Goal: Transaction & Acquisition: Purchase product/service

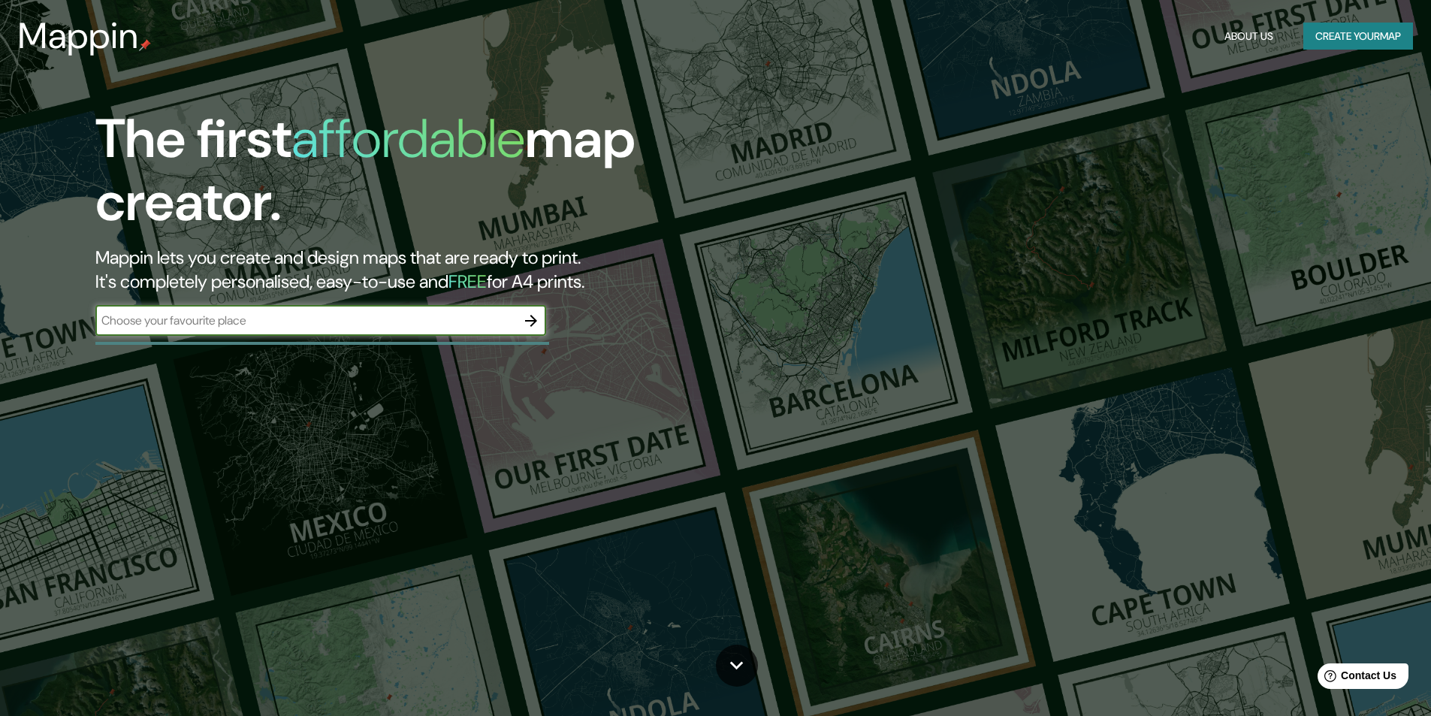
click at [306, 329] on input "text" at bounding box center [305, 320] width 421 height 17
click at [412, 327] on input "text" at bounding box center [305, 320] width 421 height 17
type input "Puebla [GEOGRAPHIC_DATA]"
click at [531, 322] on icon "button" at bounding box center [531, 321] width 18 height 18
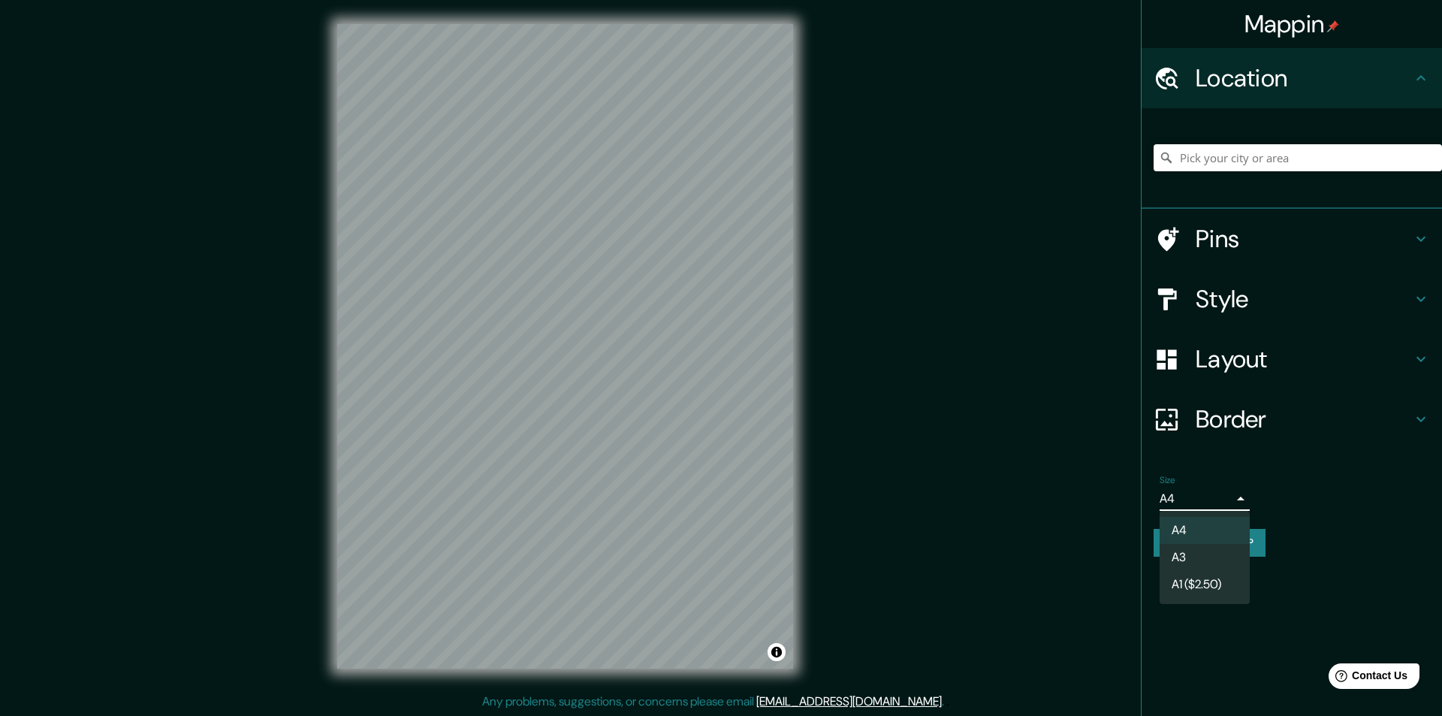
click at [1229, 494] on body "Mappin Location Pins Style Layout Border Choose a border. Hint : you can make l…" at bounding box center [721, 358] width 1442 height 716
click at [1229, 494] on div at bounding box center [721, 358] width 1442 height 716
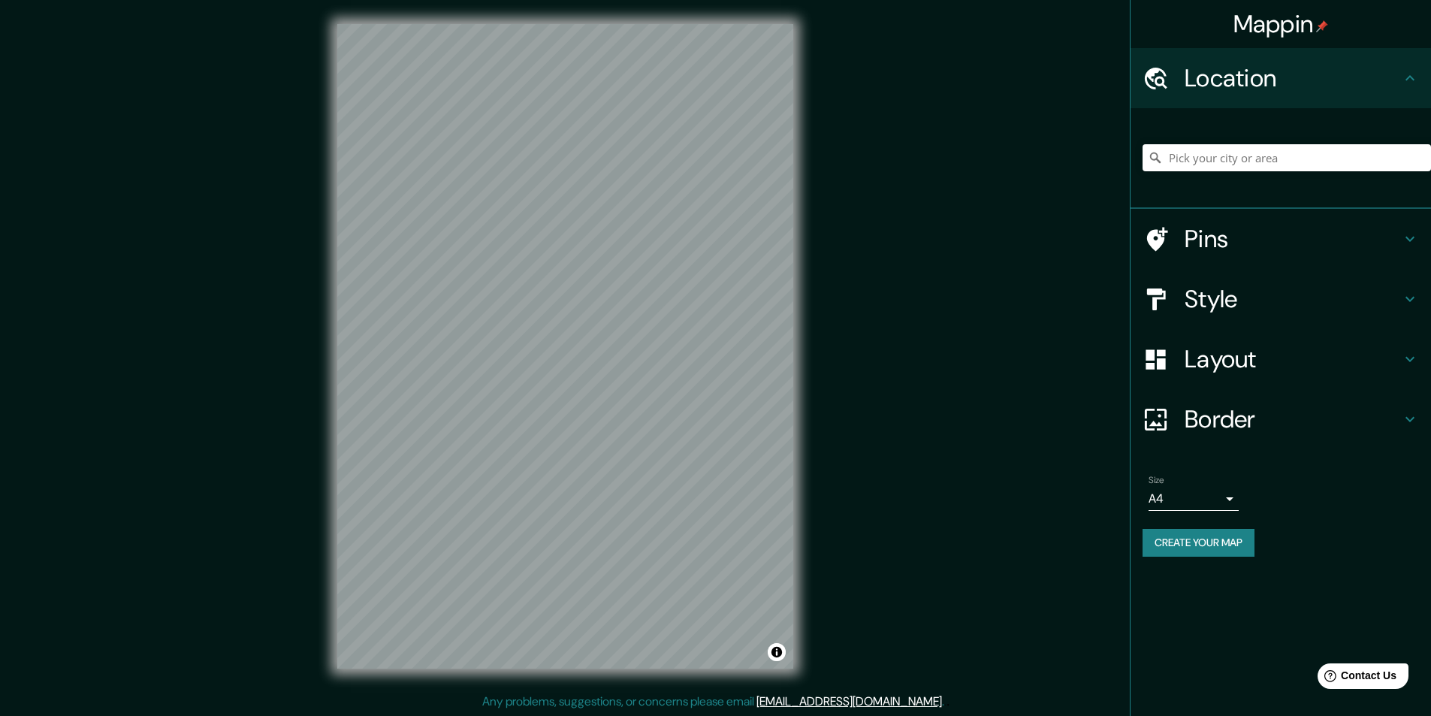
click at [1412, 240] on icon at bounding box center [1409, 239] width 9 height 5
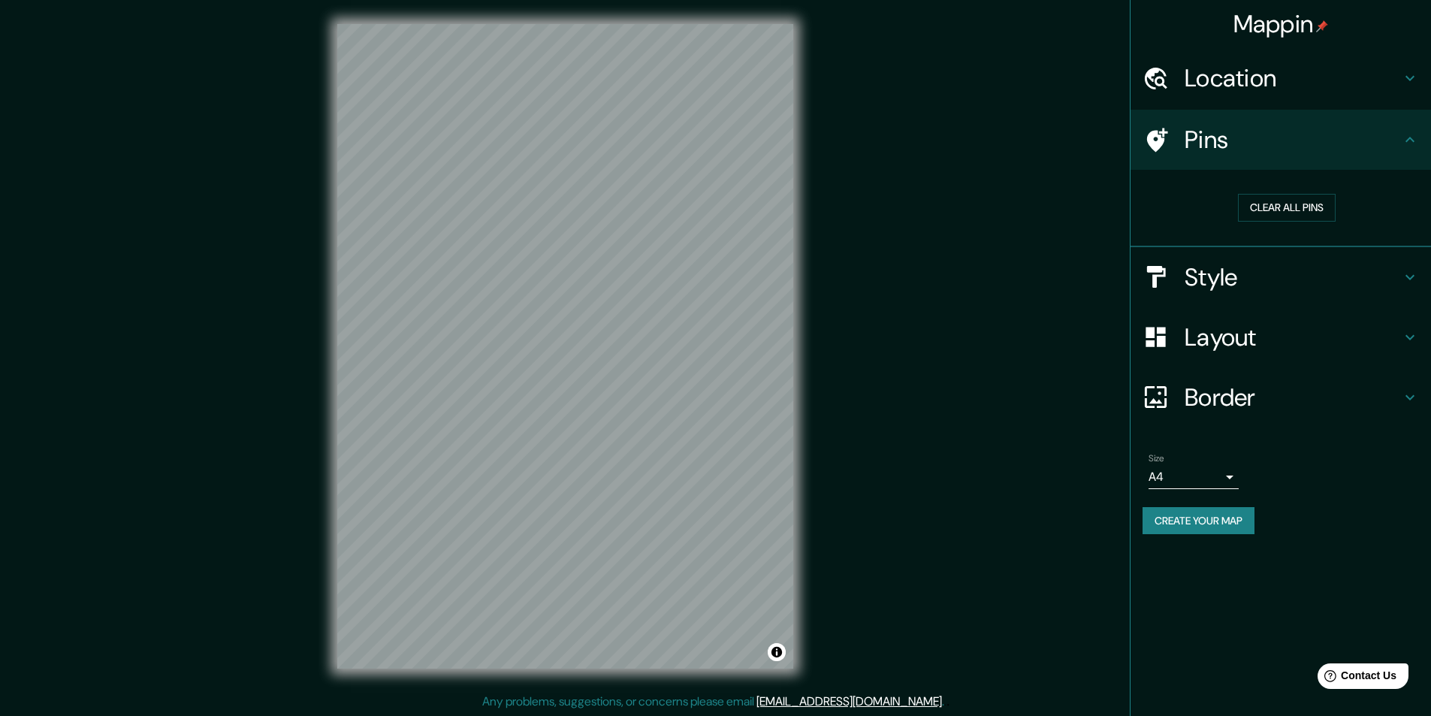
click at [1408, 270] on icon at bounding box center [1410, 277] width 18 height 18
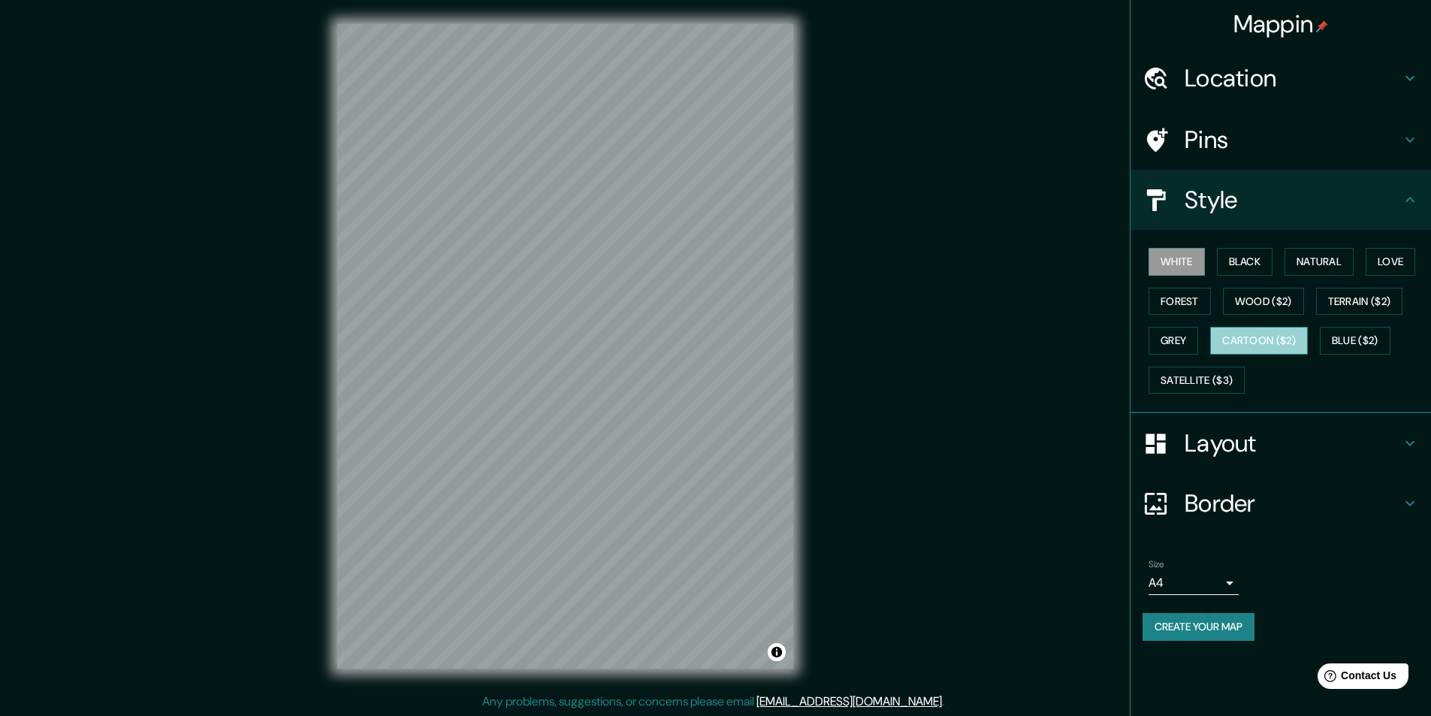
click at [1271, 334] on button "Cartoon ($2)" at bounding box center [1259, 341] width 98 height 28
click at [1248, 258] on button "Black" at bounding box center [1245, 262] width 56 height 28
click at [1318, 261] on button "Natural" at bounding box center [1319, 262] width 69 height 28
click at [1412, 252] on button "Love" at bounding box center [1391, 262] width 50 height 28
click at [1203, 306] on button "Forest" at bounding box center [1180, 302] width 62 height 28
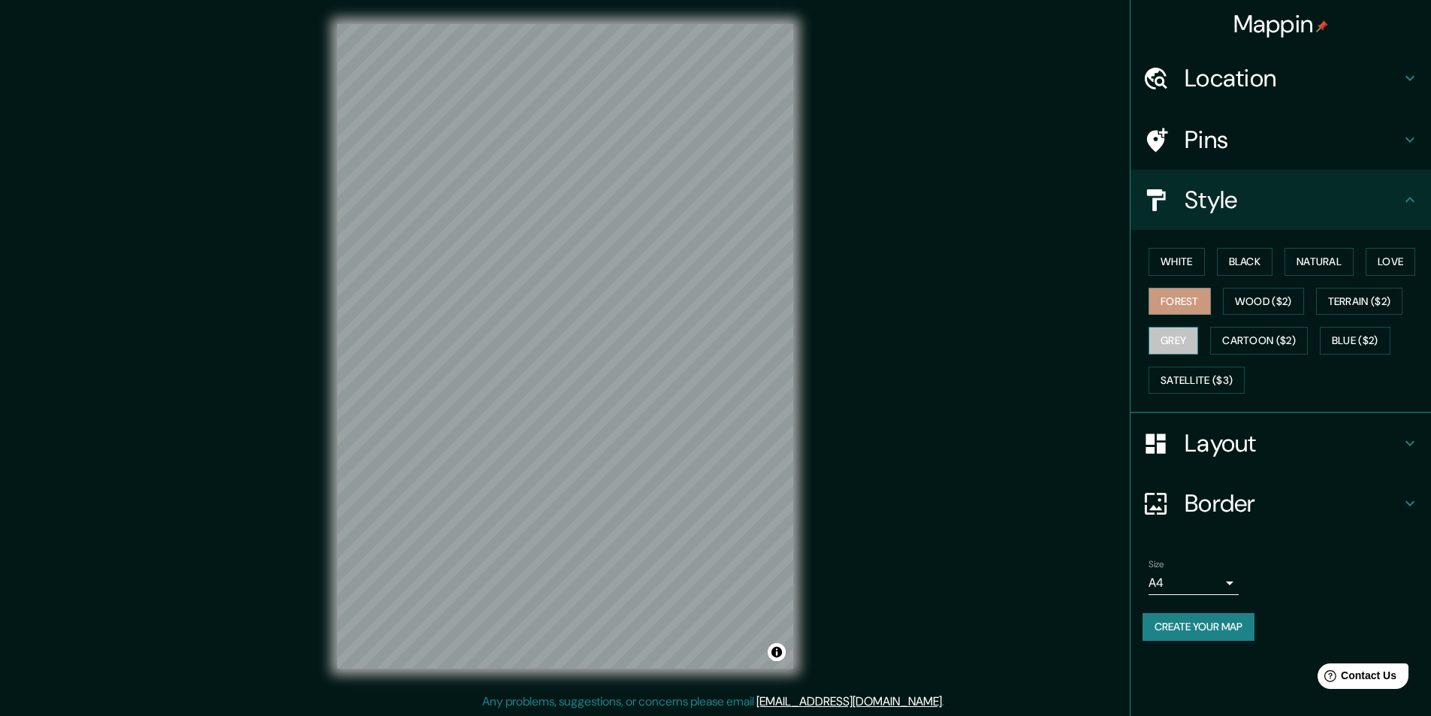
click at [1179, 347] on button "Grey" at bounding box center [1174, 341] width 50 height 28
click at [1337, 335] on button "Blue ($2)" at bounding box center [1355, 341] width 71 height 28
click at [1379, 263] on button "Love" at bounding box center [1391, 262] width 50 height 28
click at [1318, 261] on button "Natural" at bounding box center [1319, 262] width 69 height 28
click at [796, 442] on div "© Mapbox © OpenStreetMap Improve this map" at bounding box center [565, 346] width 504 height 693
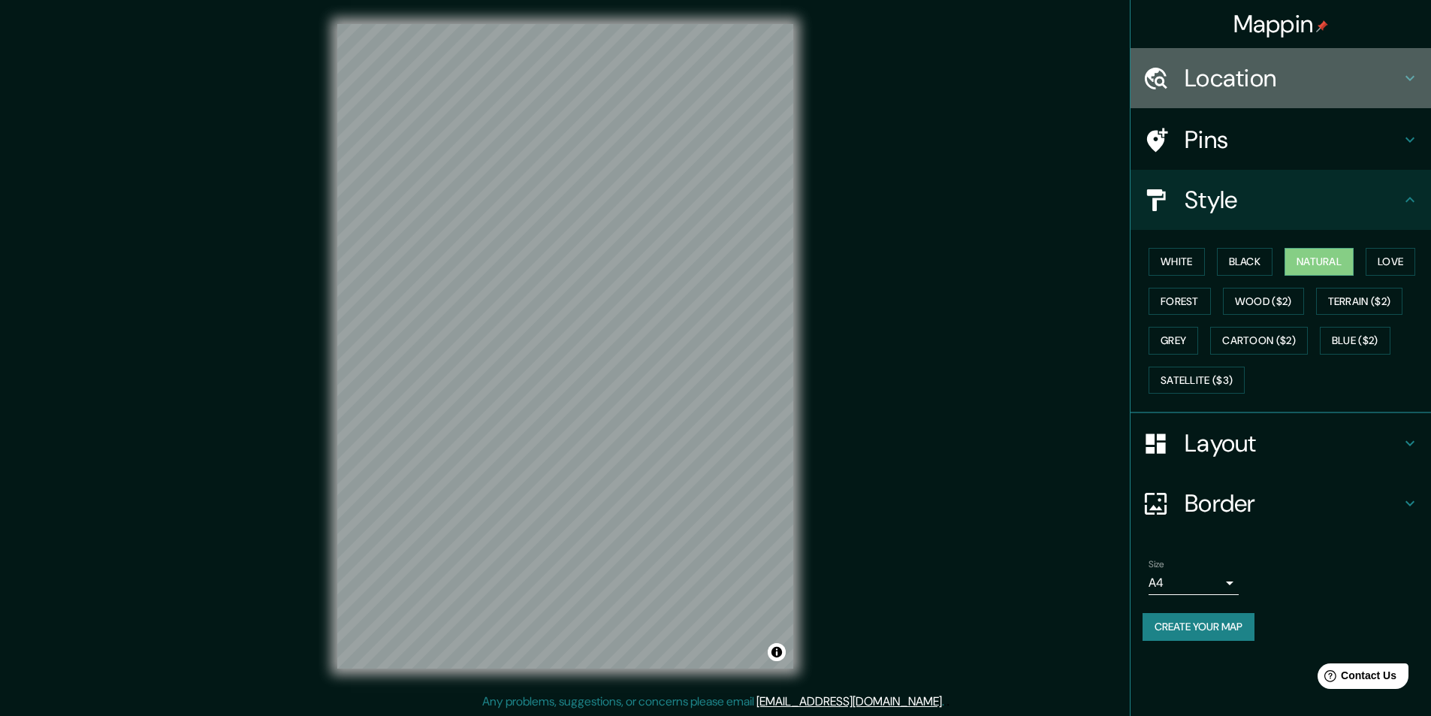
click at [1400, 74] on h4 "Location" at bounding box center [1293, 78] width 216 height 30
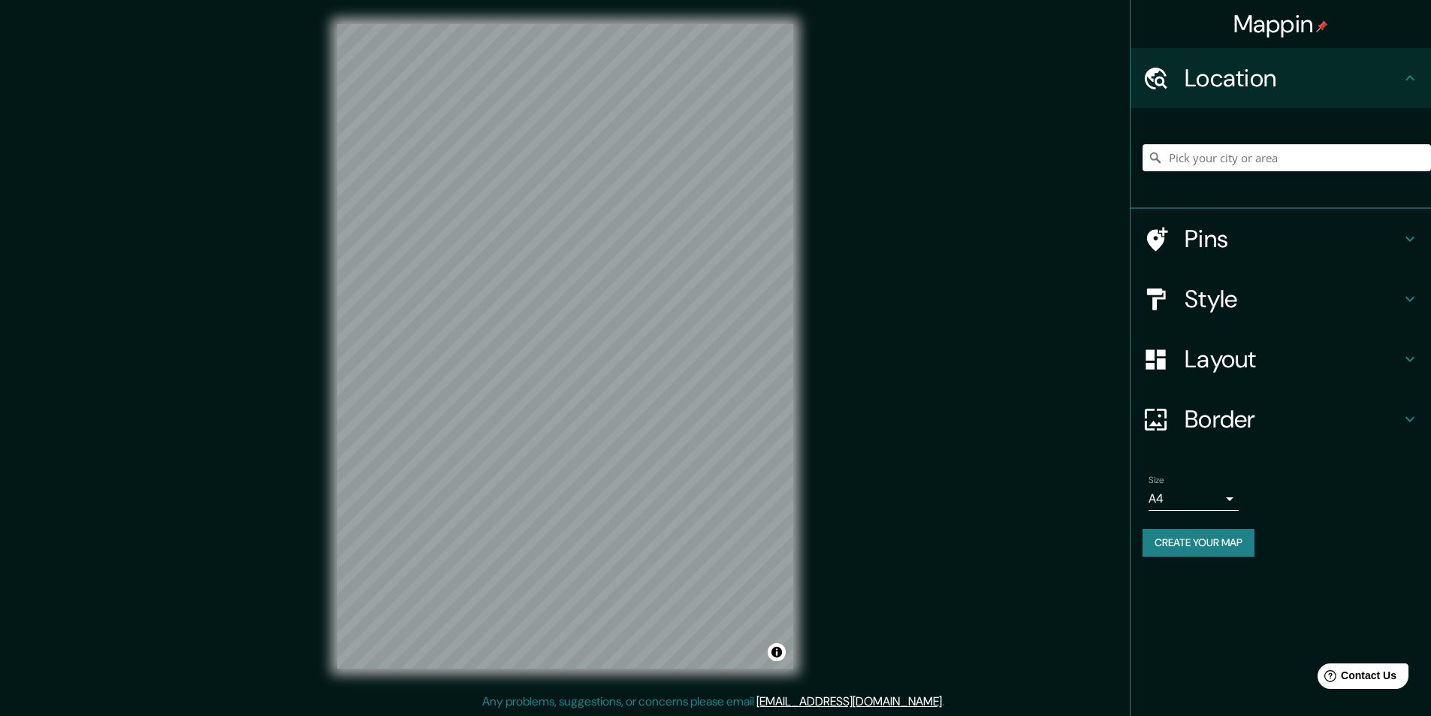
click at [1203, 157] on input "Pick your city or area" at bounding box center [1287, 157] width 288 height 27
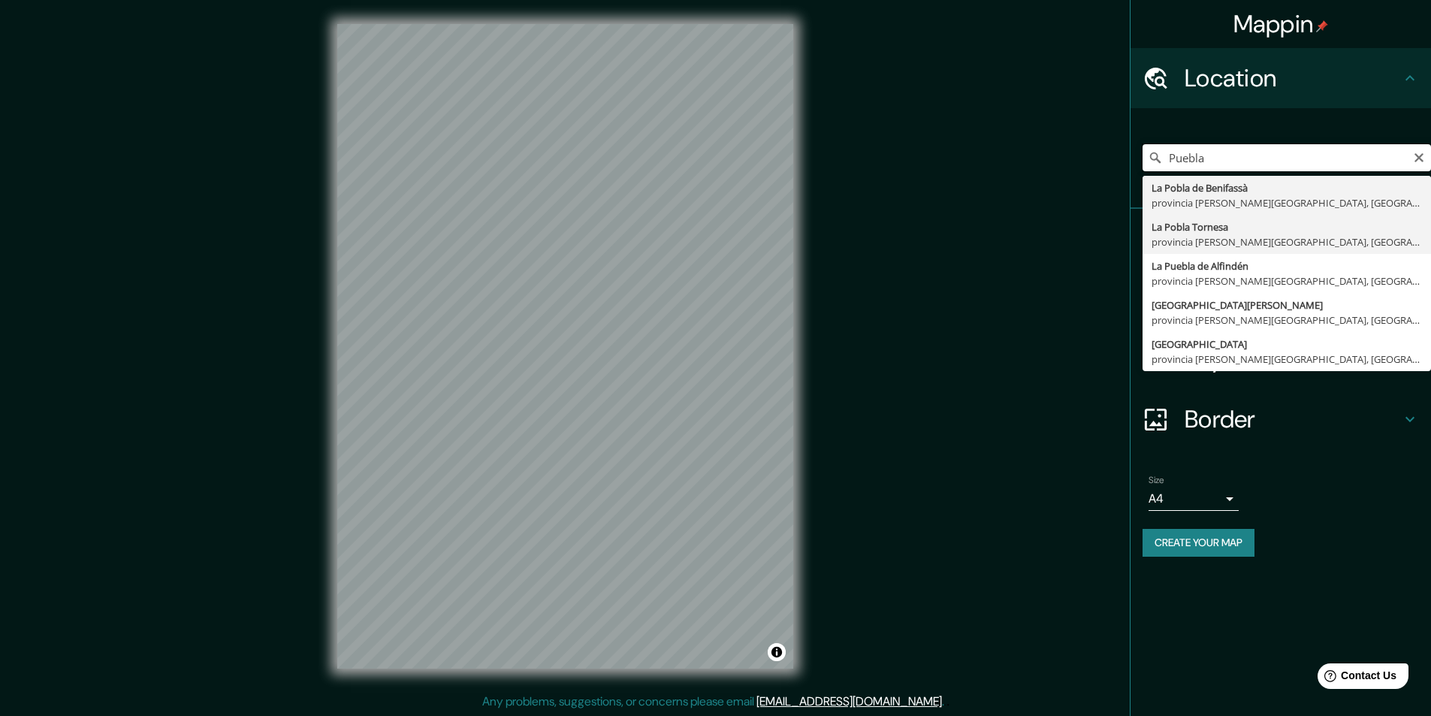
scroll to position [1, 0]
type input "[GEOGRAPHIC_DATA], [GEOGRAPHIC_DATA], [GEOGRAPHIC_DATA]"
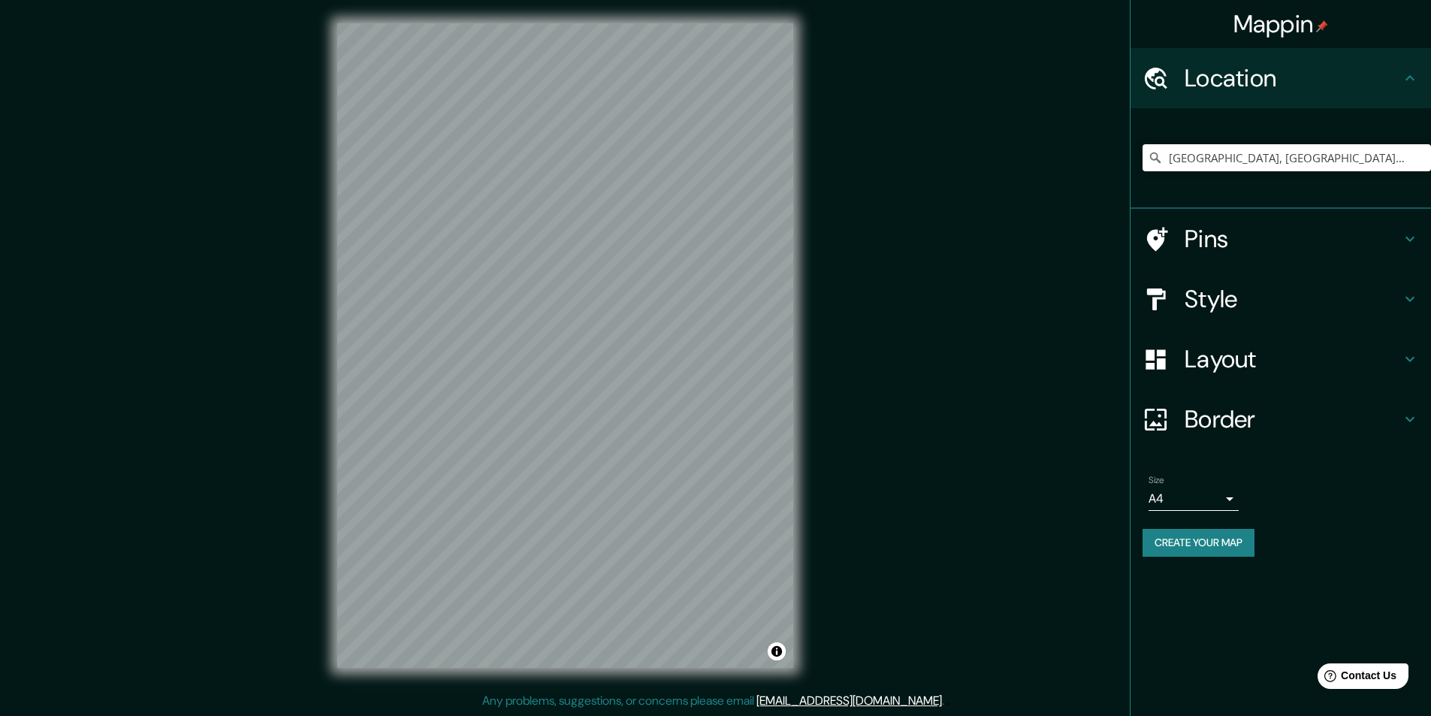
click at [1407, 234] on icon at bounding box center [1410, 239] width 18 height 18
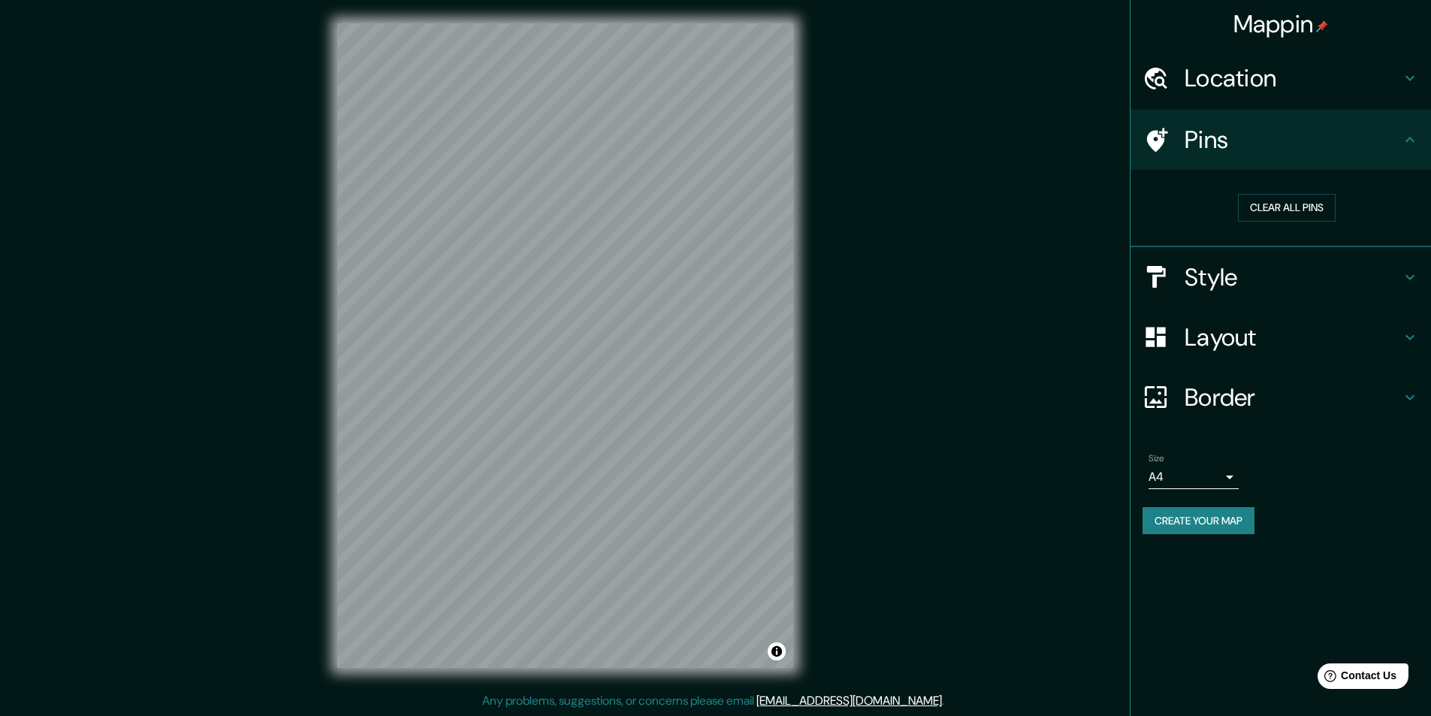
click at [1414, 264] on div "Style" at bounding box center [1281, 277] width 300 height 60
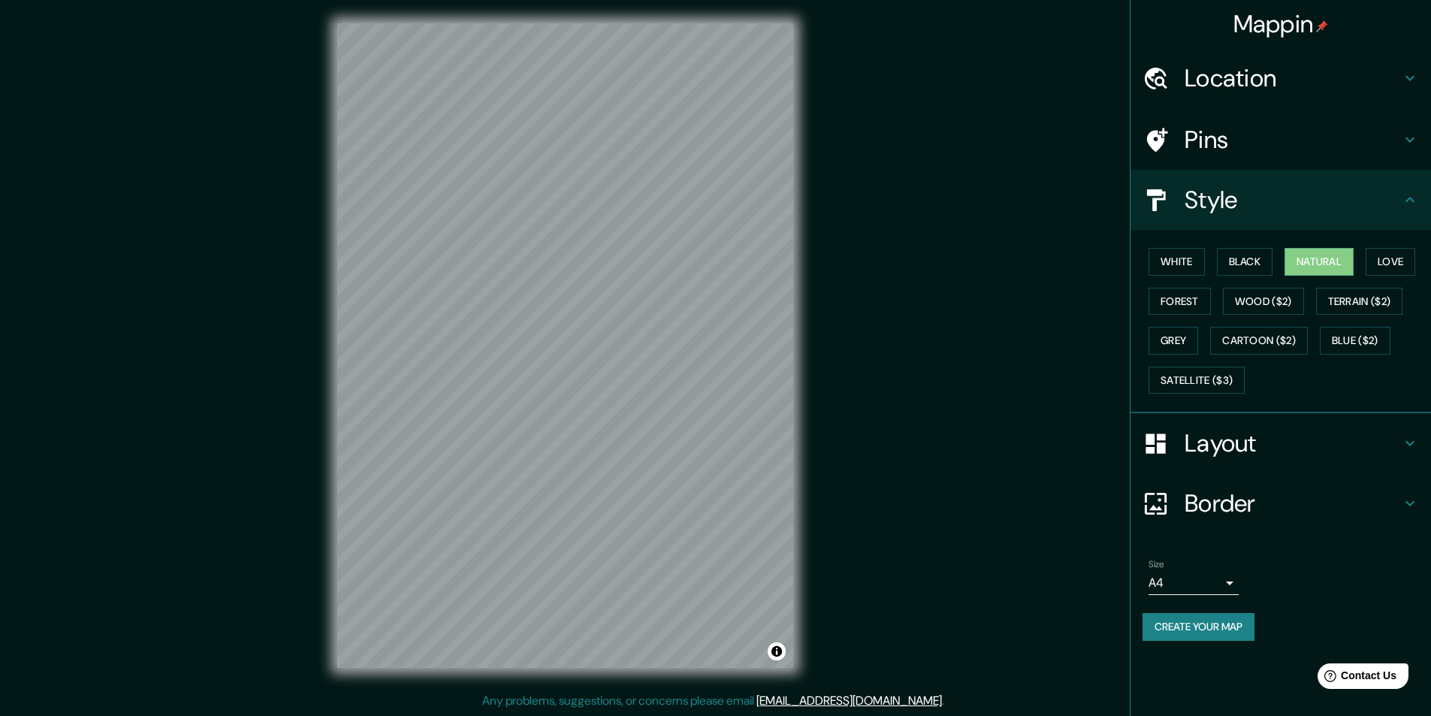
click at [1405, 437] on icon at bounding box center [1410, 443] width 18 height 18
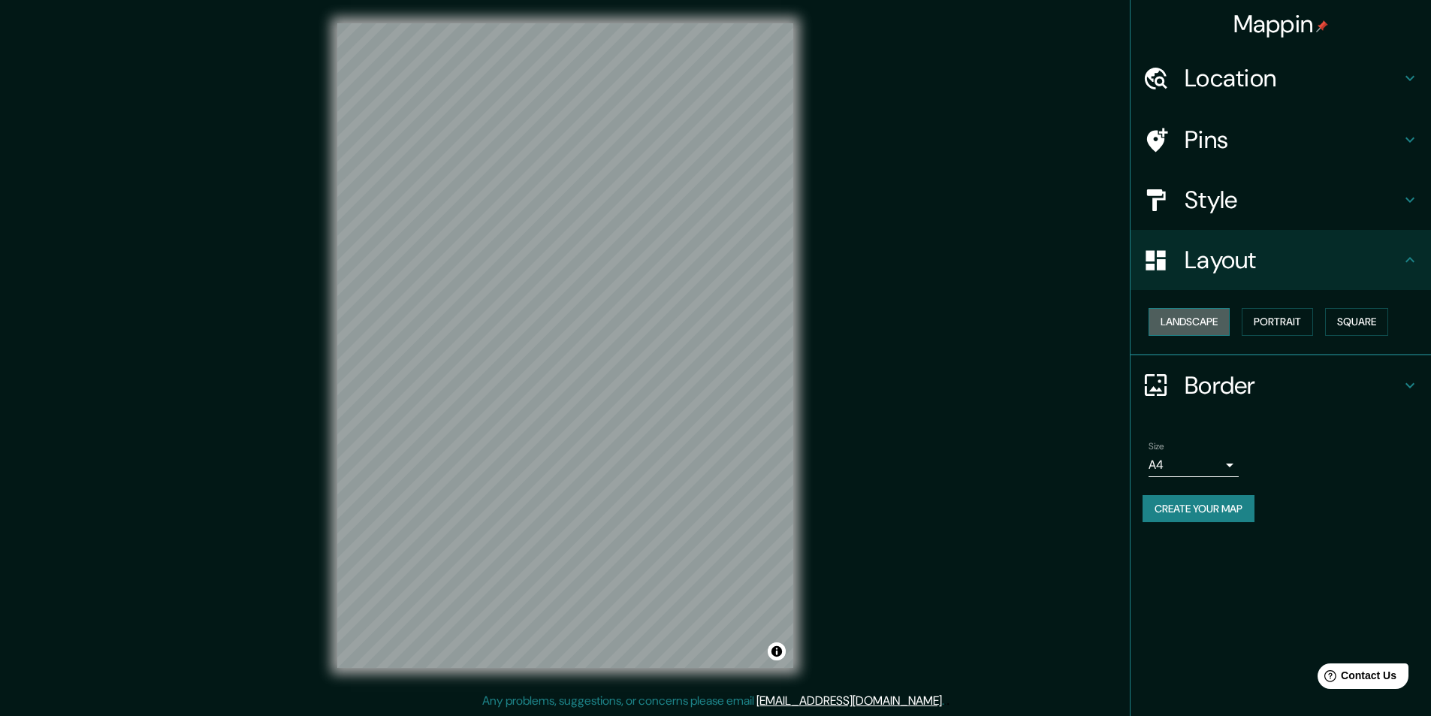
click at [1203, 328] on button "Landscape" at bounding box center [1189, 322] width 81 height 28
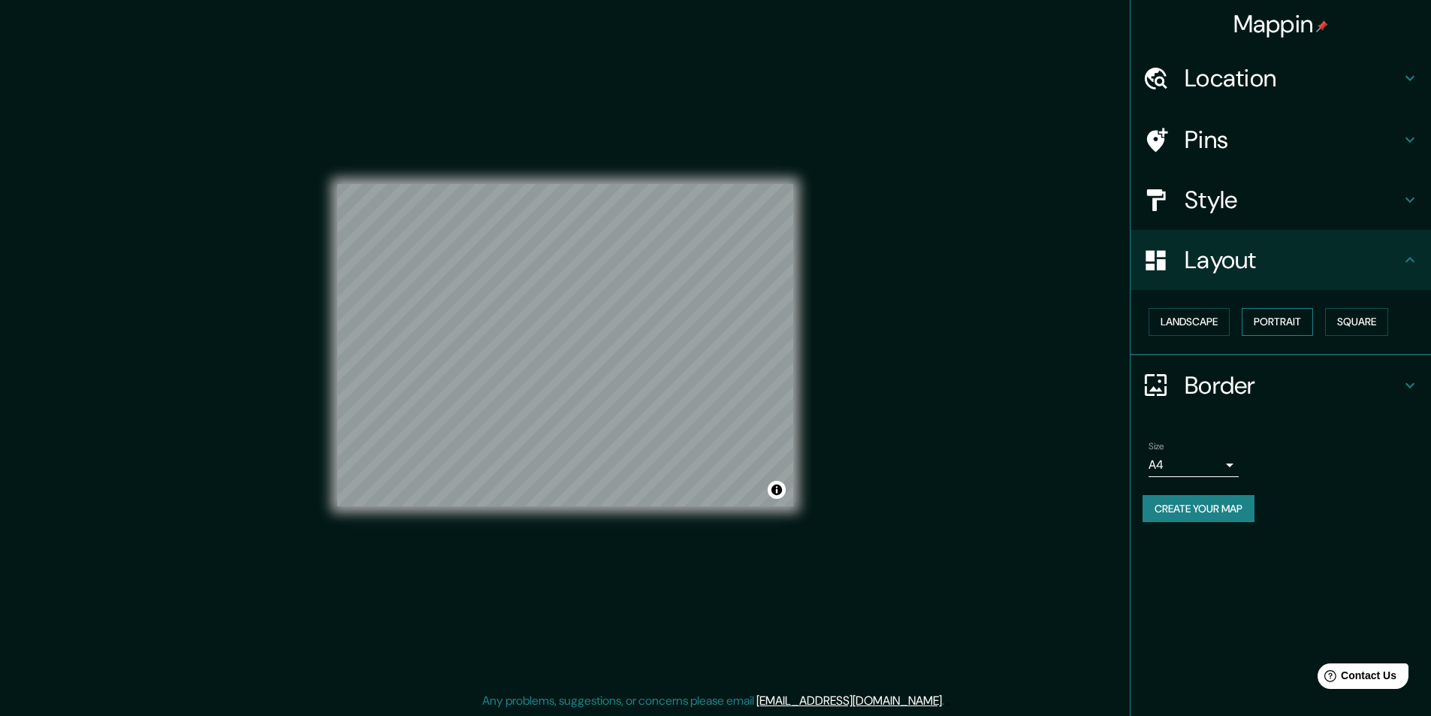
click at [1290, 327] on button "Portrait" at bounding box center [1277, 322] width 71 height 28
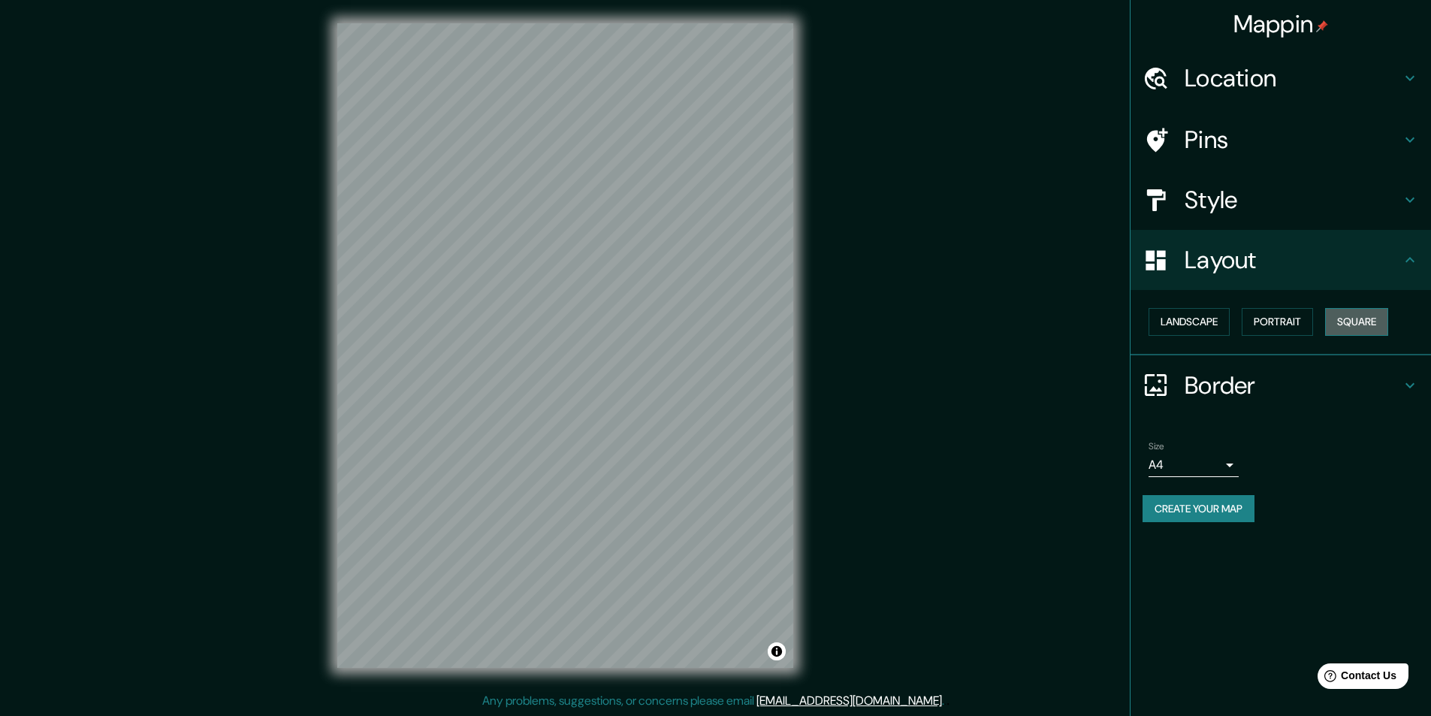
click at [1367, 329] on button "Square" at bounding box center [1356, 322] width 63 height 28
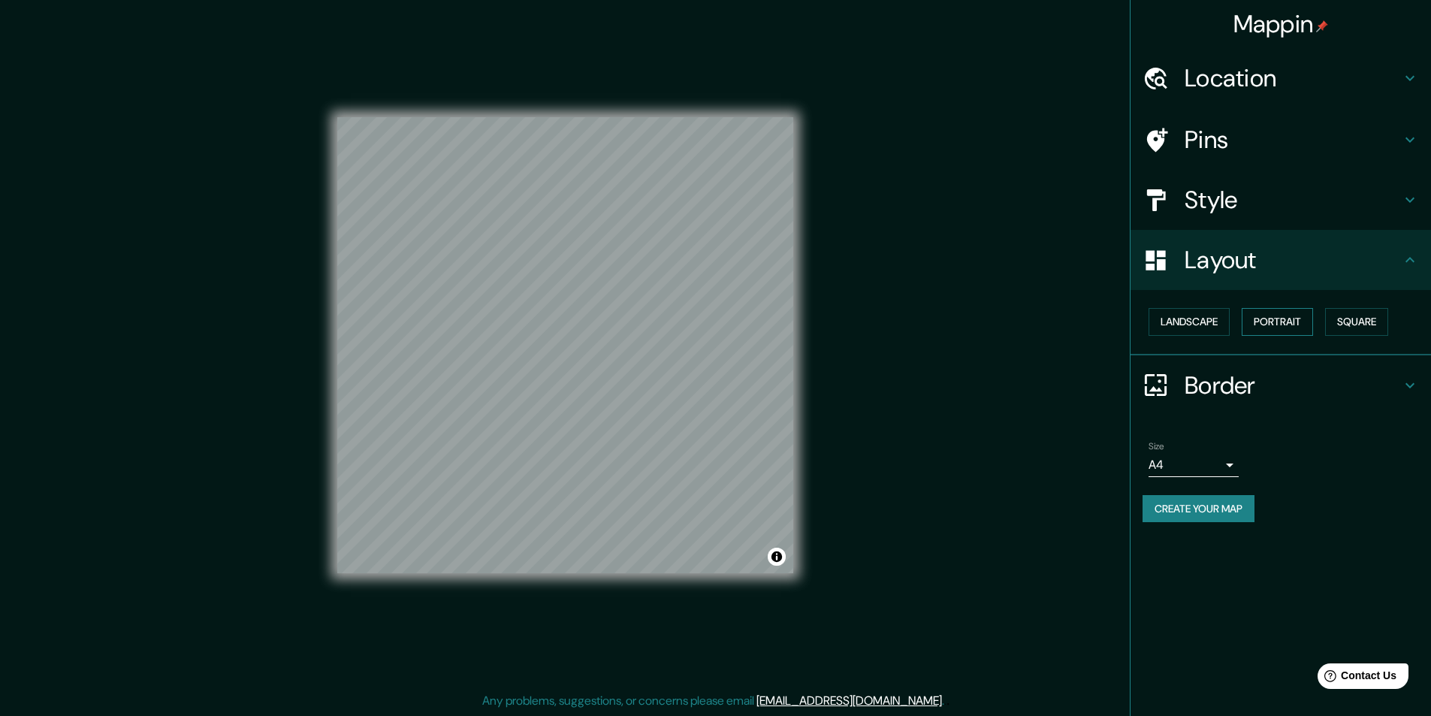
click at [1272, 326] on button "Portrait" at bounding box center [1277, 322] width 71 height 28
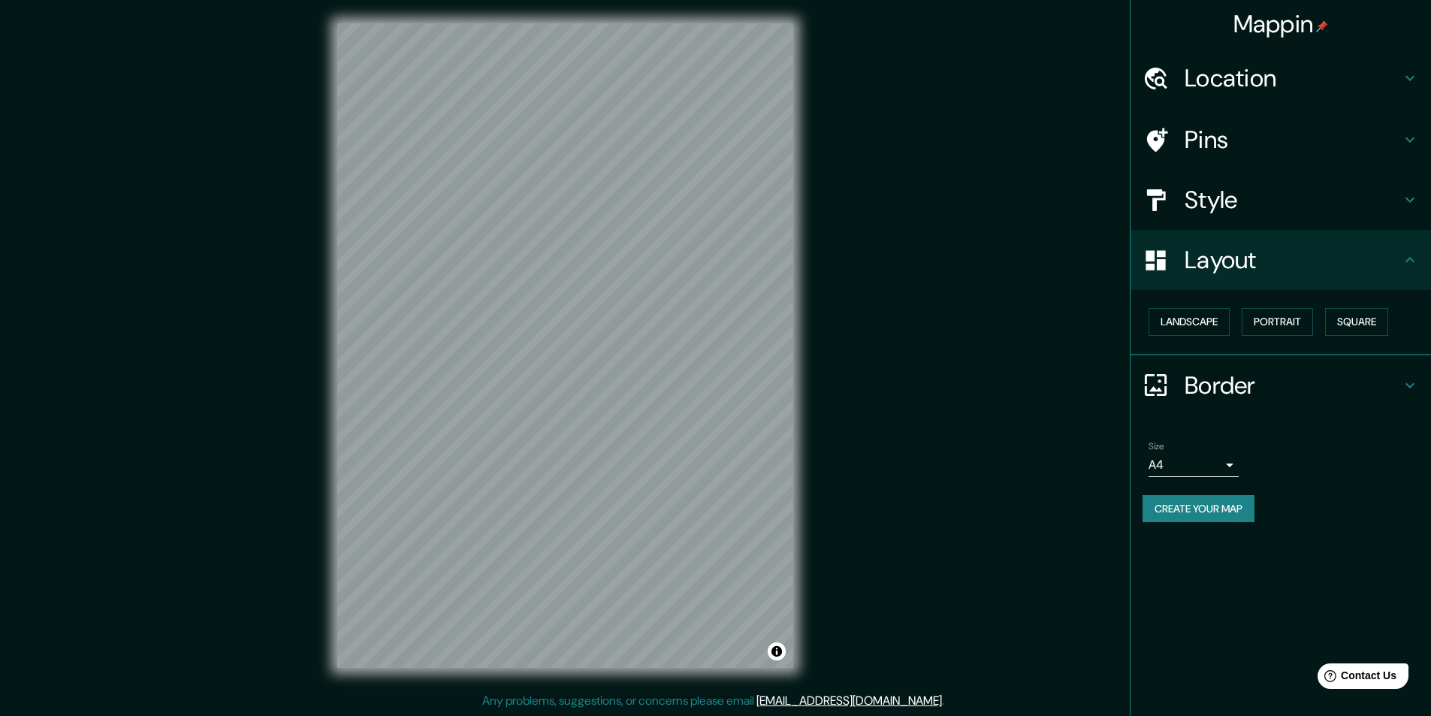
click at [1404, 264] on icon at bounding box center [1410, 260] width 18 height 18
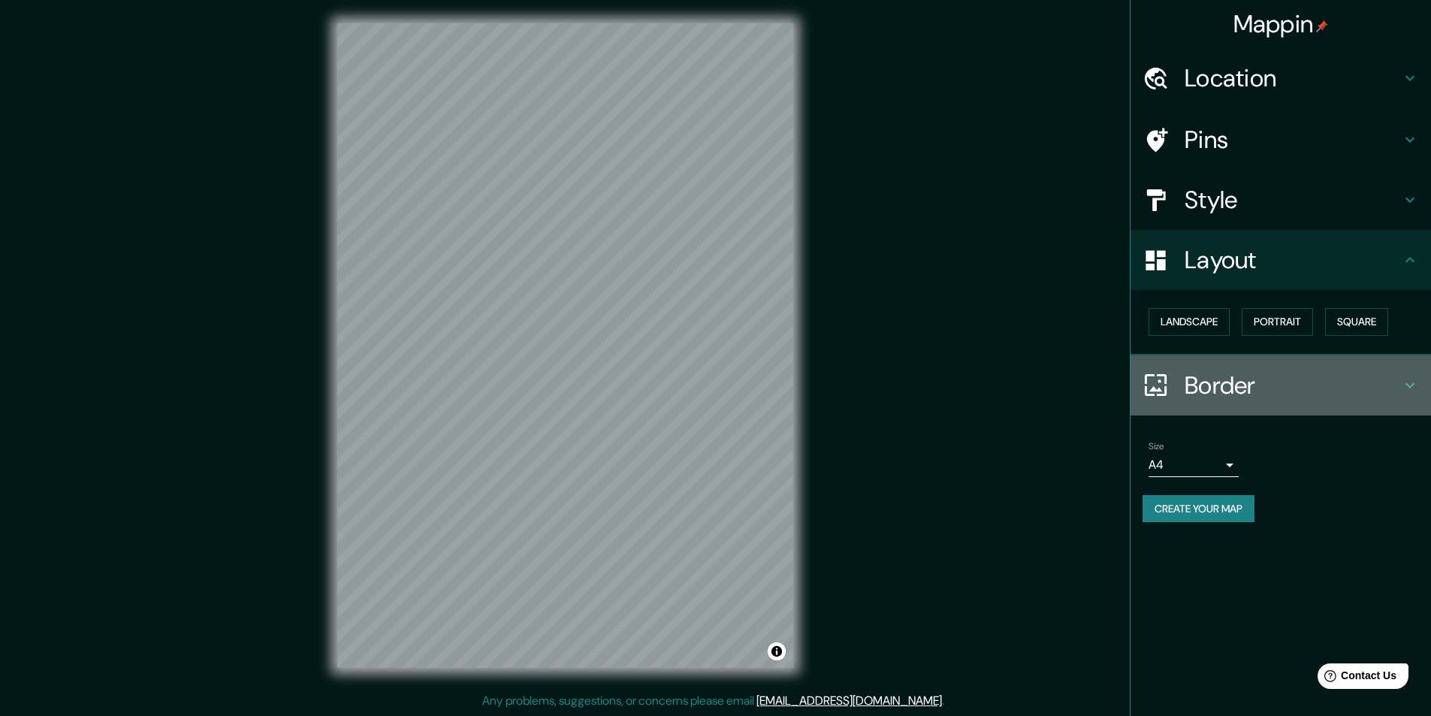
click at [1411, 386] on icon at bounding box center [1409, 384] width 9 height 5
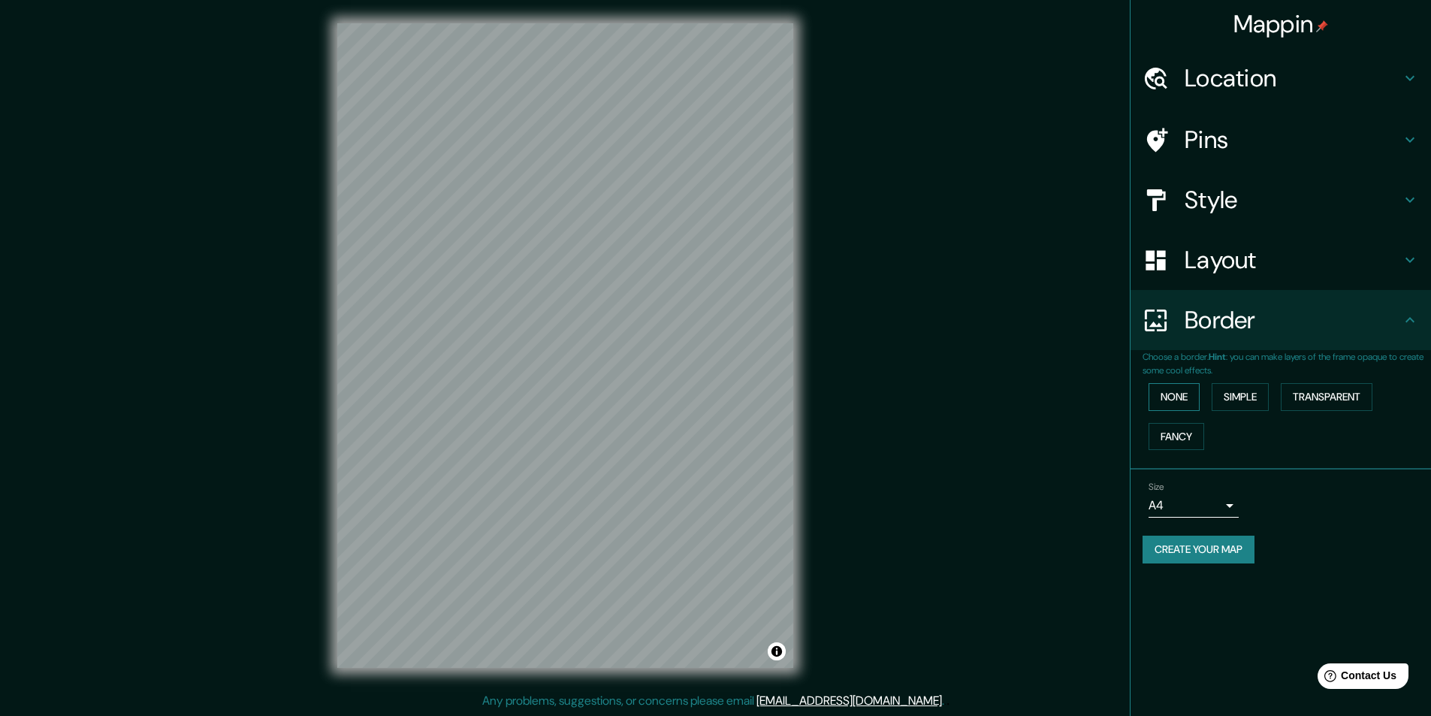
click at [1200, 389] on button "None" at bounding box center [1174, 397] width 51 height 28
click at [1402, 318] on icon at bounding box center [1410, 320] width 18 height 18
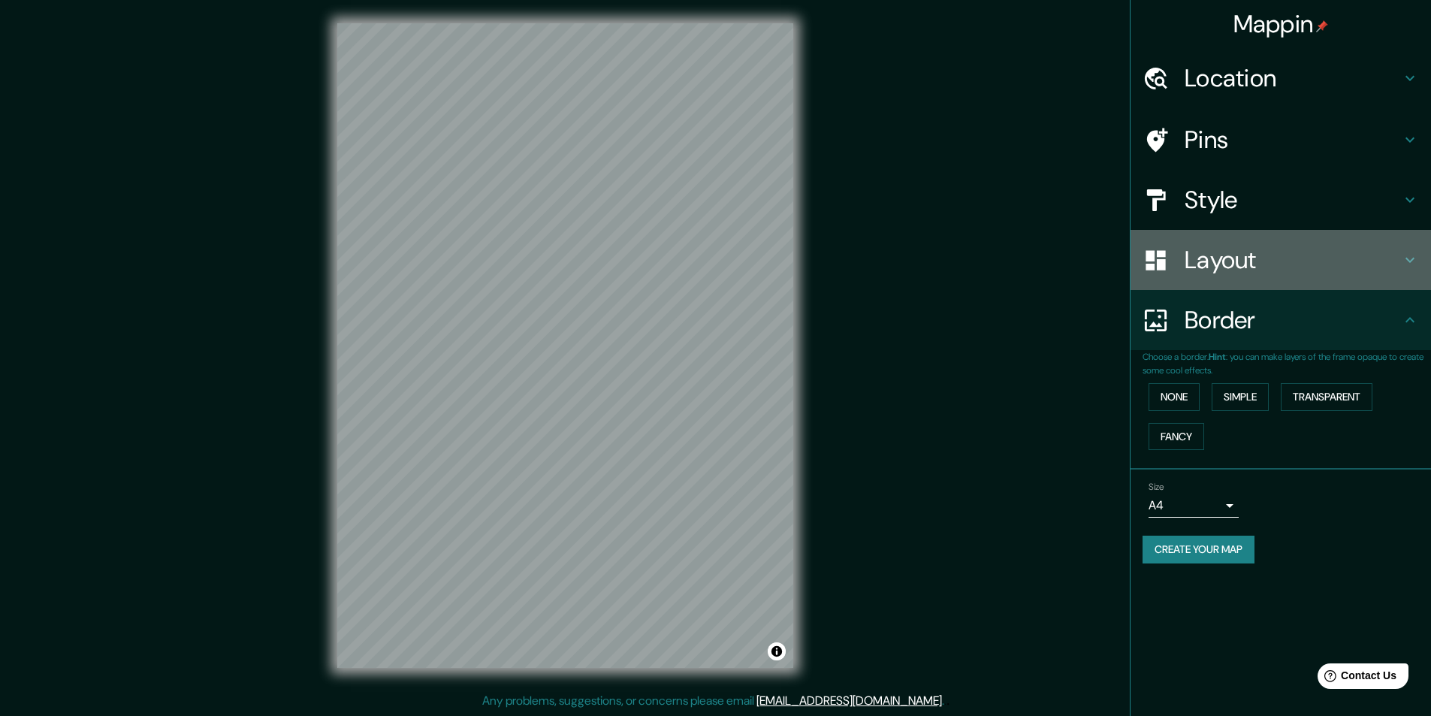
click at [1415, 262] on icon at bounding box center [1410, 260] width 18 height 18
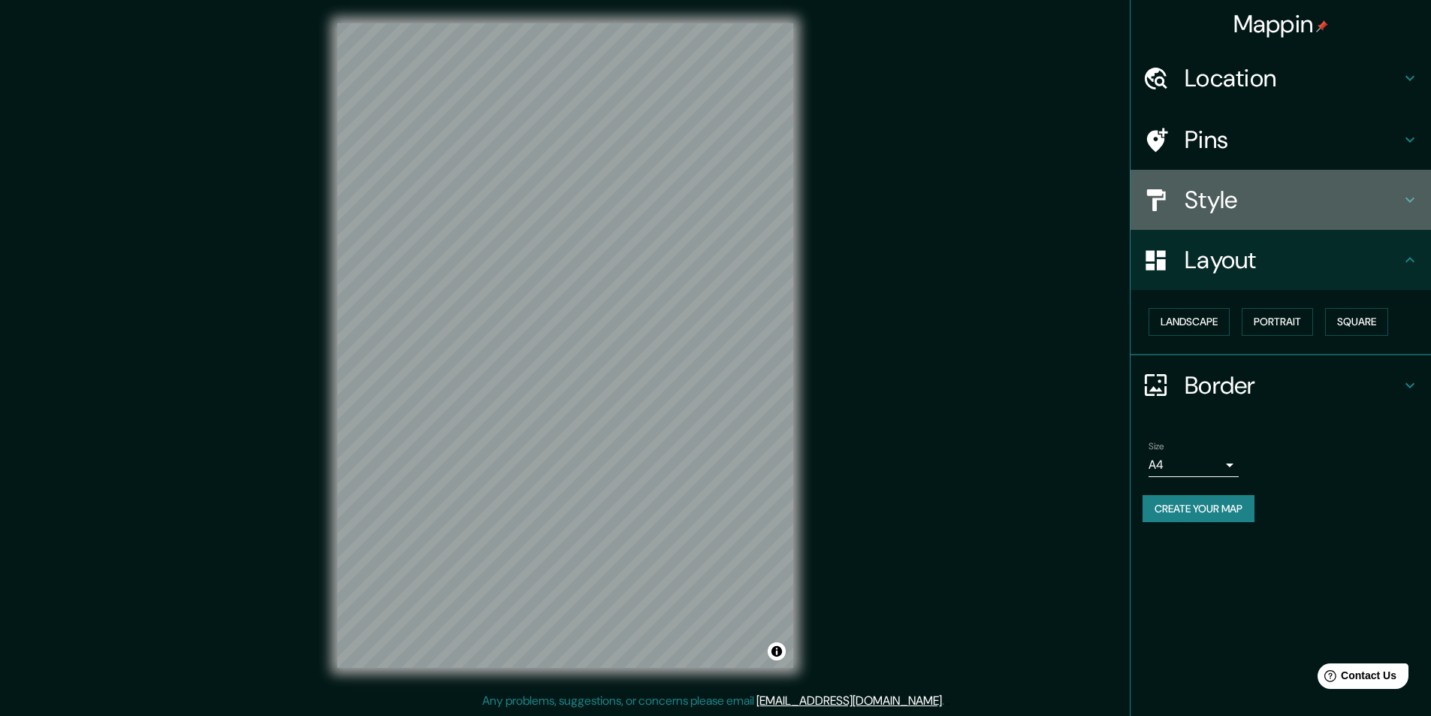
click at [1418, 208] on icon at bounding box center [1410, 200] width 18 height 18
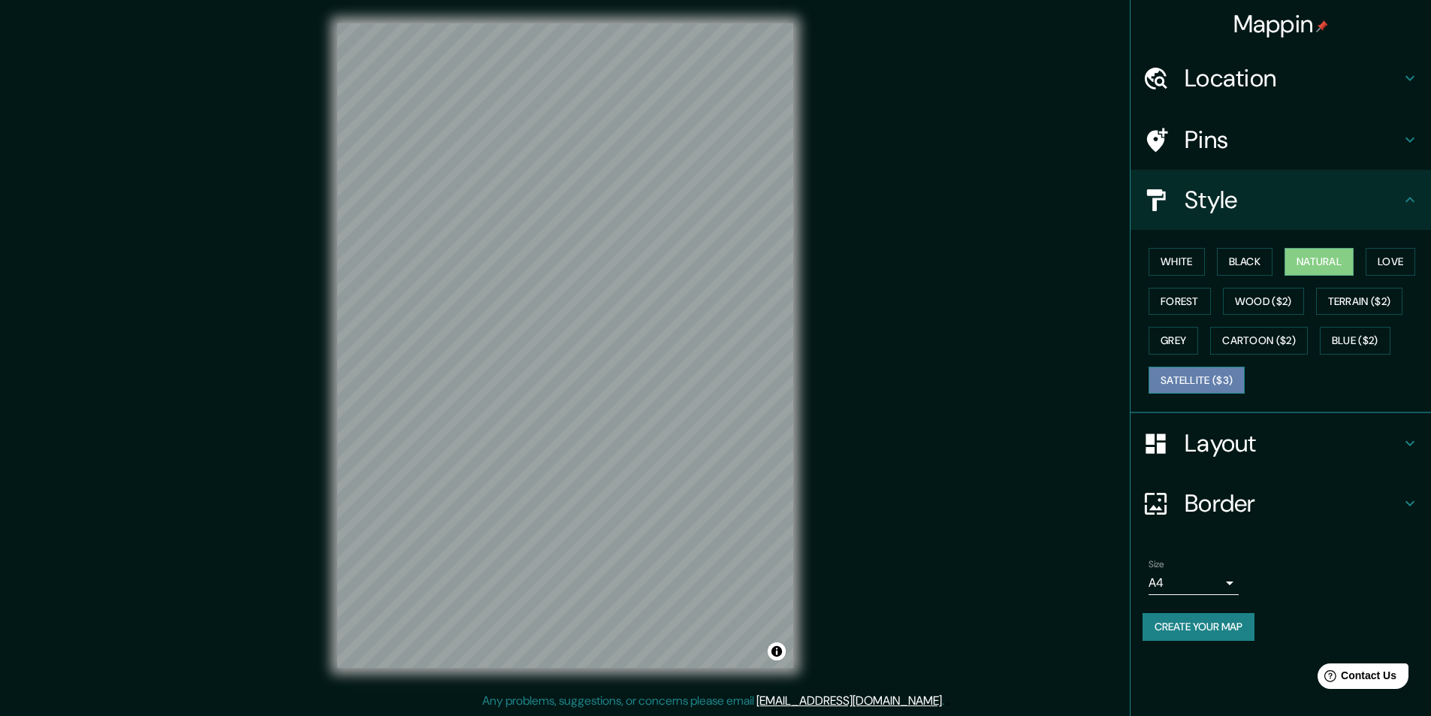
click at [1215, 378] on button "Satellite ($3)" at bounding box center [1197, 381] width 96 height 28
click at [1348, 345] on button "Blue ($2)" at bounding box center [1355, 341] width 71 height 28
click at [1399, 258] on button "Love" at bounding box center [1391, 262] width 50 height 28
click at [1340, 261] on button "Natural" at bounding box center [1319, 262] width 69 height 28
drag, startPoint x: 593, startPoint y: 460, endPoint x: 610, endPoint y: 454, distance: 17.6
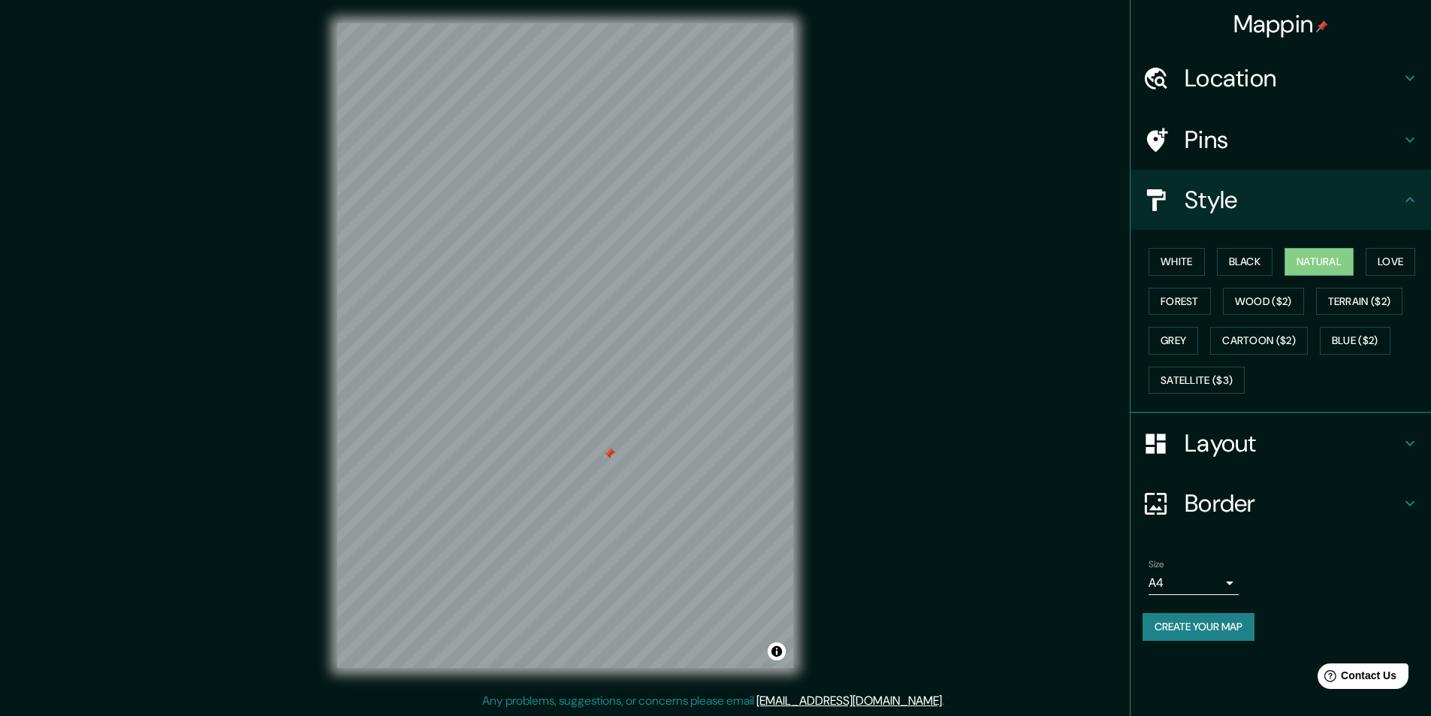
click at [610, 454] on div at bounding box center [609, 454] width 12 height 12
click at [609, 453] on div at bounding box center [609, 454] width 12 height 12
click at [1230, 633] on button "Create your map" at bounding box center [1199, 627] width 112 height 28
